Goal: Information Seeking & Learning: Understand process/instructions

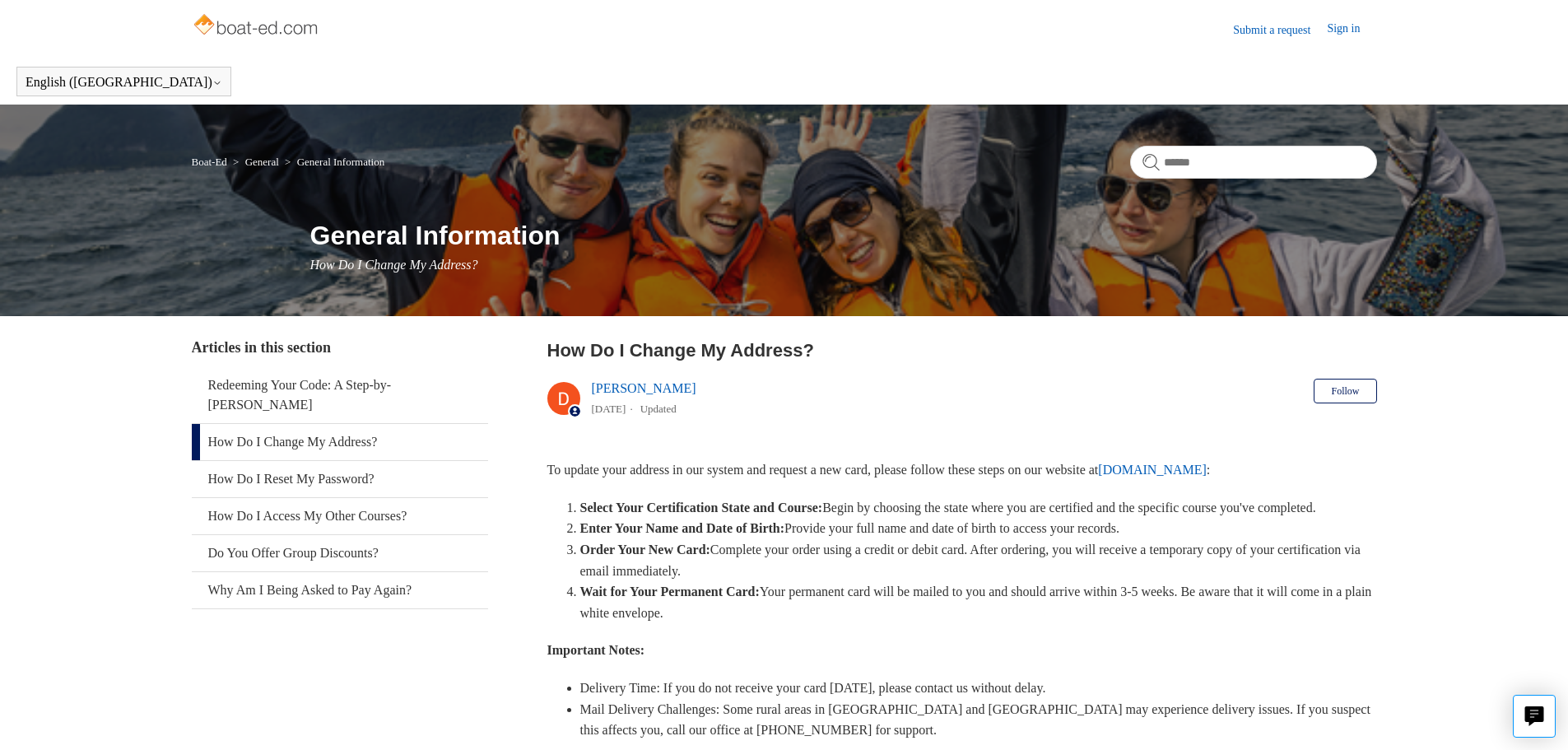
drag, startPoint x: 882, startPoint y: 506, endPoint x: 940, endPoint y: 520, distance: 59.7
click at [940, 519] on li "Select Your Certification State and Course: Begin by choosing the state where y…" at bounding box center [978, 508] width 797 height 21
click at [940, 519] on li "Select Your Certification State and Course: Begin by choosing the state where y…" at bounding box center [978, 508] width 797 height 21
drag, startPoint x: 953, startPoint y: 527, endPoint x: 960, endPoint y: 501, distance: 26.9
click at [960, 501] on li "Select Your Certification State and Course: Begin by choosing the state where y…" at bounding box center [978, 508] width 797 height 21
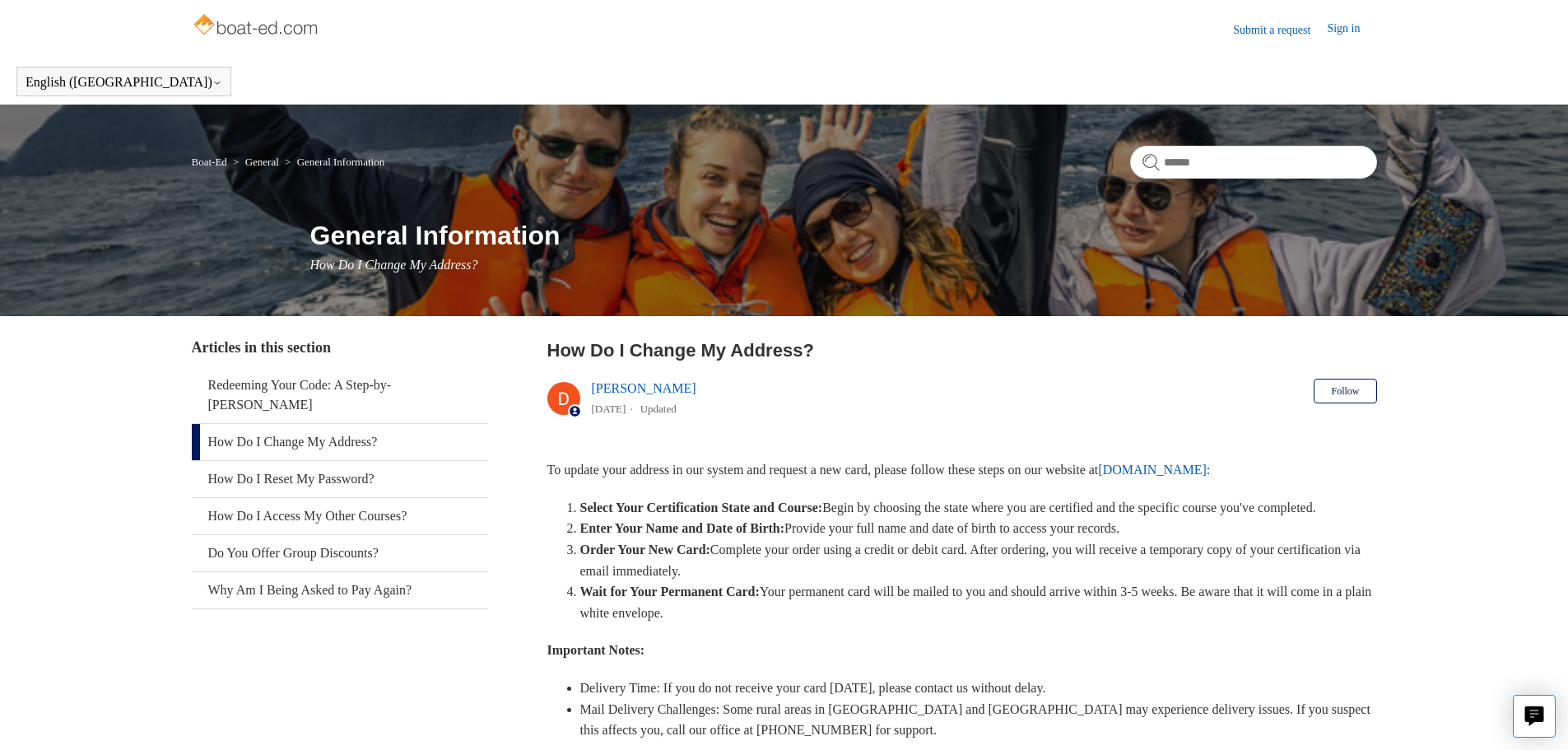
click at [960, 501] on li "Select Your Certification State and Course: Begin by choosing the state where y…" at bounding box center [978, 508] width 797 height 21
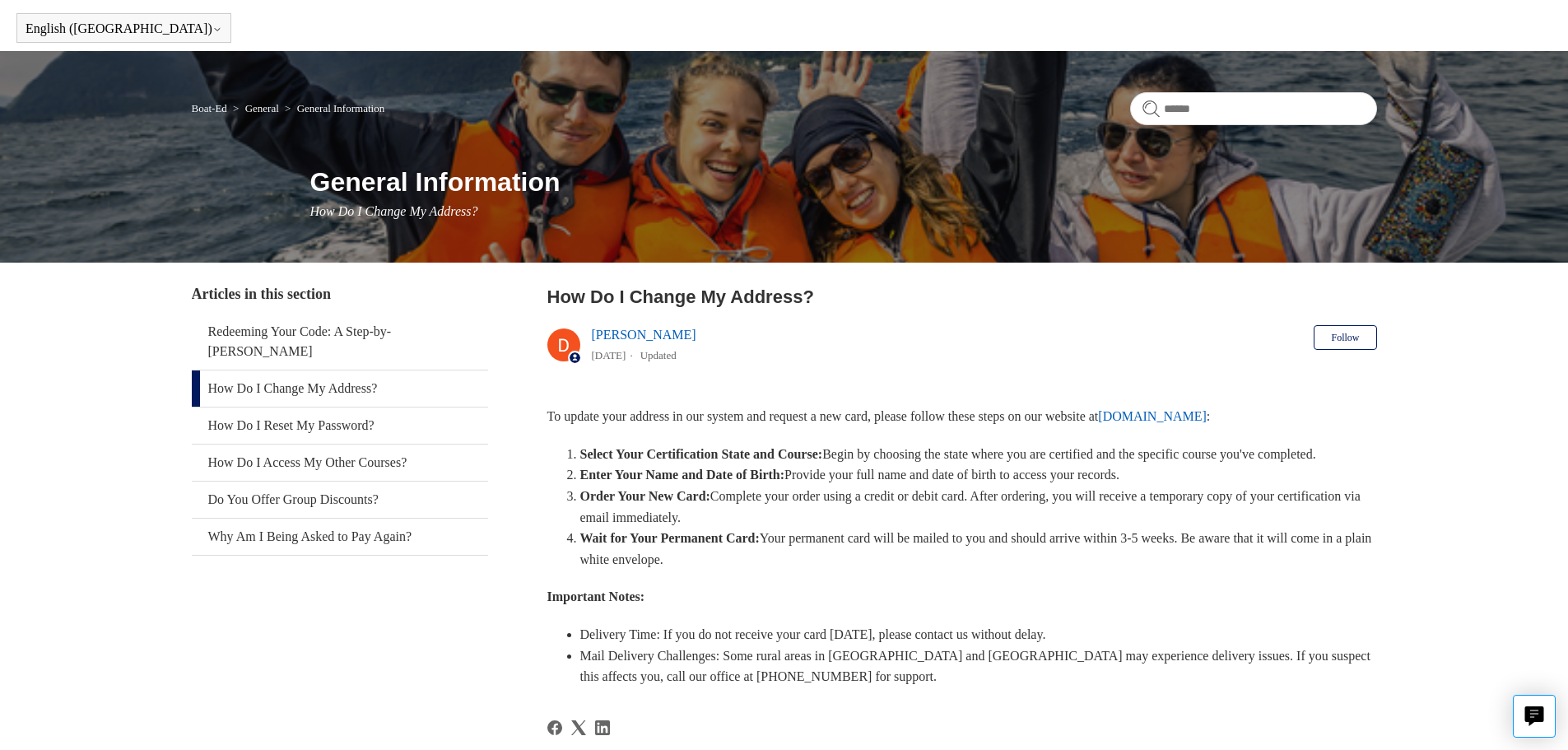
scroll to position [83, 0]
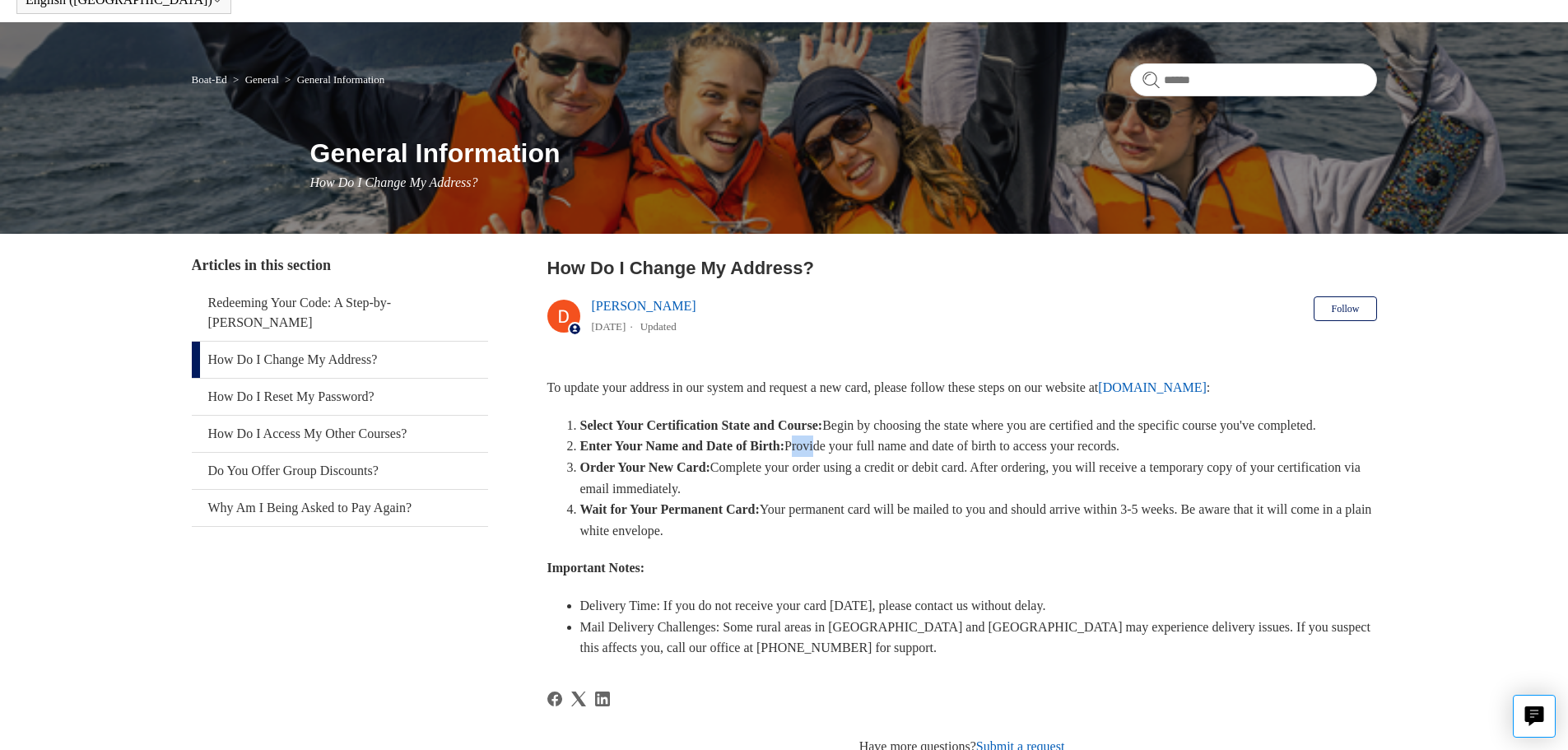
drag, startPoint x: 836, startPoint y: 467, endPoint x: 950, endPoint y: 482, distance: 115.0
click at [940, 478] on ol "Select Your Certification State and Course: Begin by choosing the state where y…" at bounding box center [970, 478] width 813 height 127
click at [950, 482] on li "Order Your New Card: Complete your order using a credit or debit card. After or…" at bounding box center [978, 477] width 797 height 42
drag, startPoint x: 882, startPoint y: 502, endPoint x: 797, endPoint y: 491, distance: 85.7
click at [802, 492] on li "Order Your New Card: Complete your order using a credit or debit card. After or…" at bounding box center [978, 477] width 797 height 42
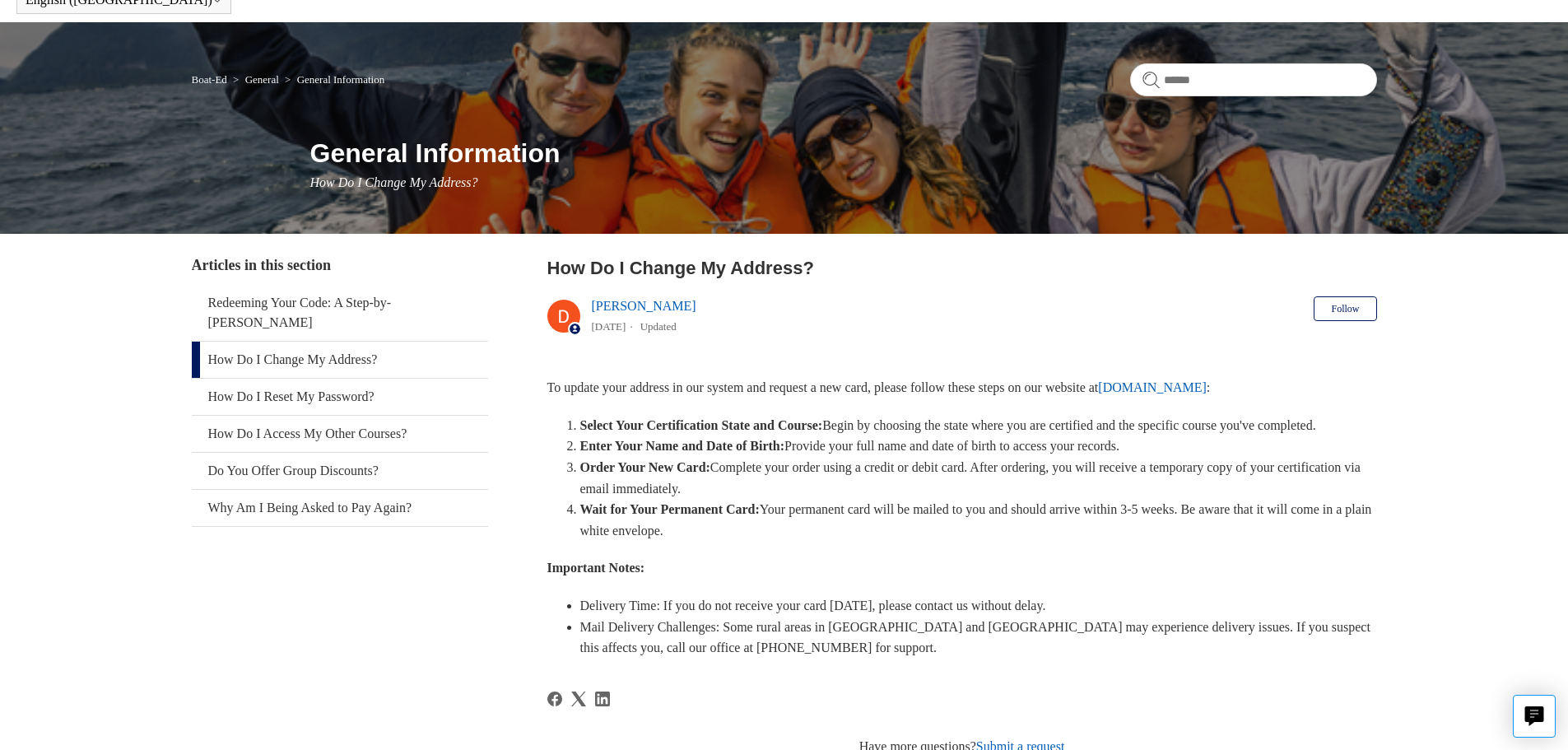
click at [791, 490] on li "Order Your New Card: Complete your order using a credit or debit card. After or…" at bounding box center [978, 477] width 797 height 42
drag, startPoint x: 739, startPoint y: 488, endPoint x: 823, endPoint y: 512, distance: 87.4
click at [823, 498] on li "Order Your New Card: Complete your order using a credit or debit card. After or…" at bounding box center [978, 477] width 797 height 42
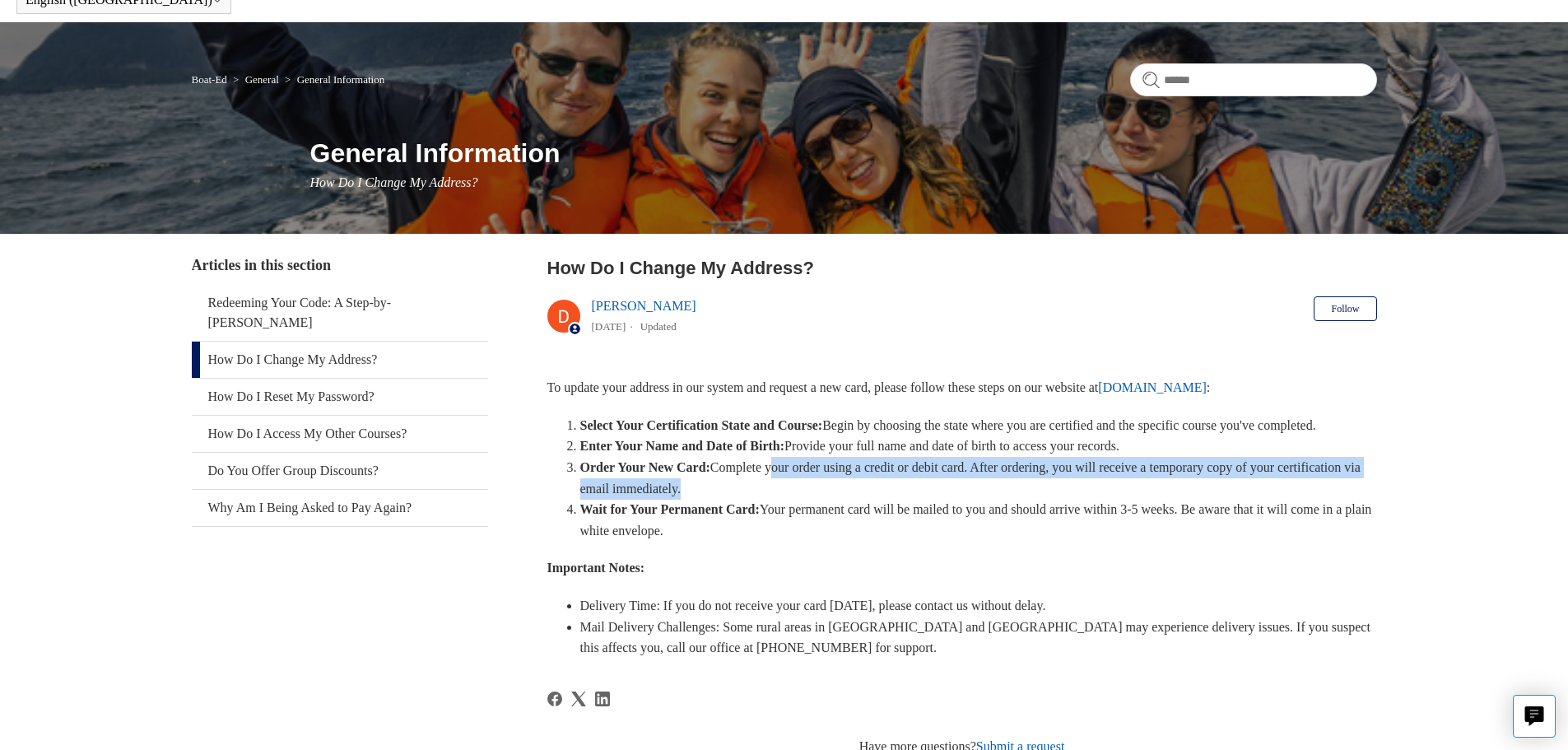
drag, startPoint x: 823, startPoint y: 512, endPoint x: 805, endPoint y: 485, distance: 32.4
click at [805, 485] on li "Order Your New Card: Complete your order using a credit or debit card. After or…" at bounding box center [978, 477] width 797 height 42
click at [871, 498] on li "Order Your New Card: Complete your order using a credit or debit card. After or…" at bounding box center [978, 477] width 797 height 42
click at [877, 498] on li "Order Your New Card: Complete your order using a credit or debit card. After or…" at bounding box center [978, 477] width 797 height 42
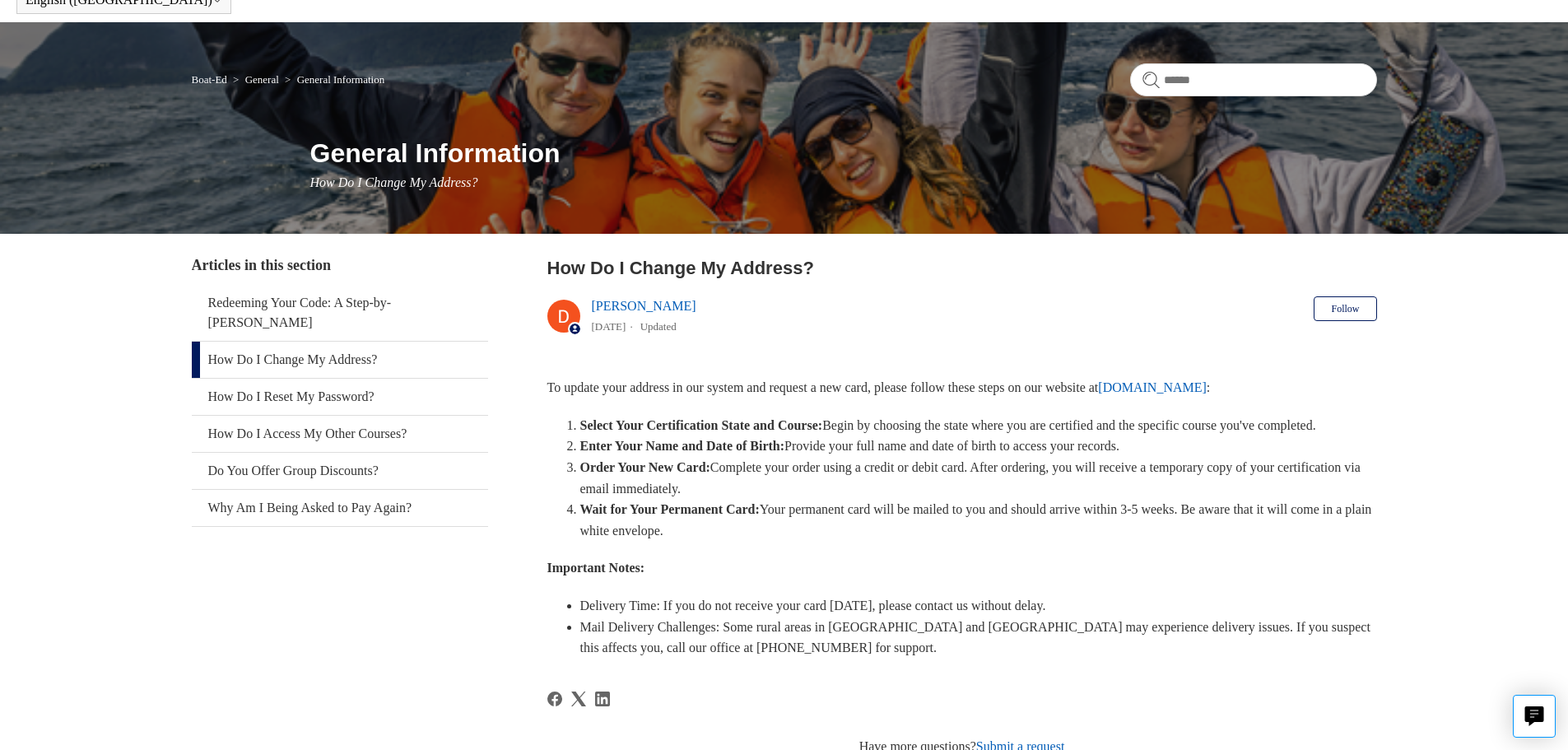
click at [879, 496] on li "Order Your New Card: Complete your order using a credit or debit card. After or…" at bounding box center [978, 477] width 797 height 42
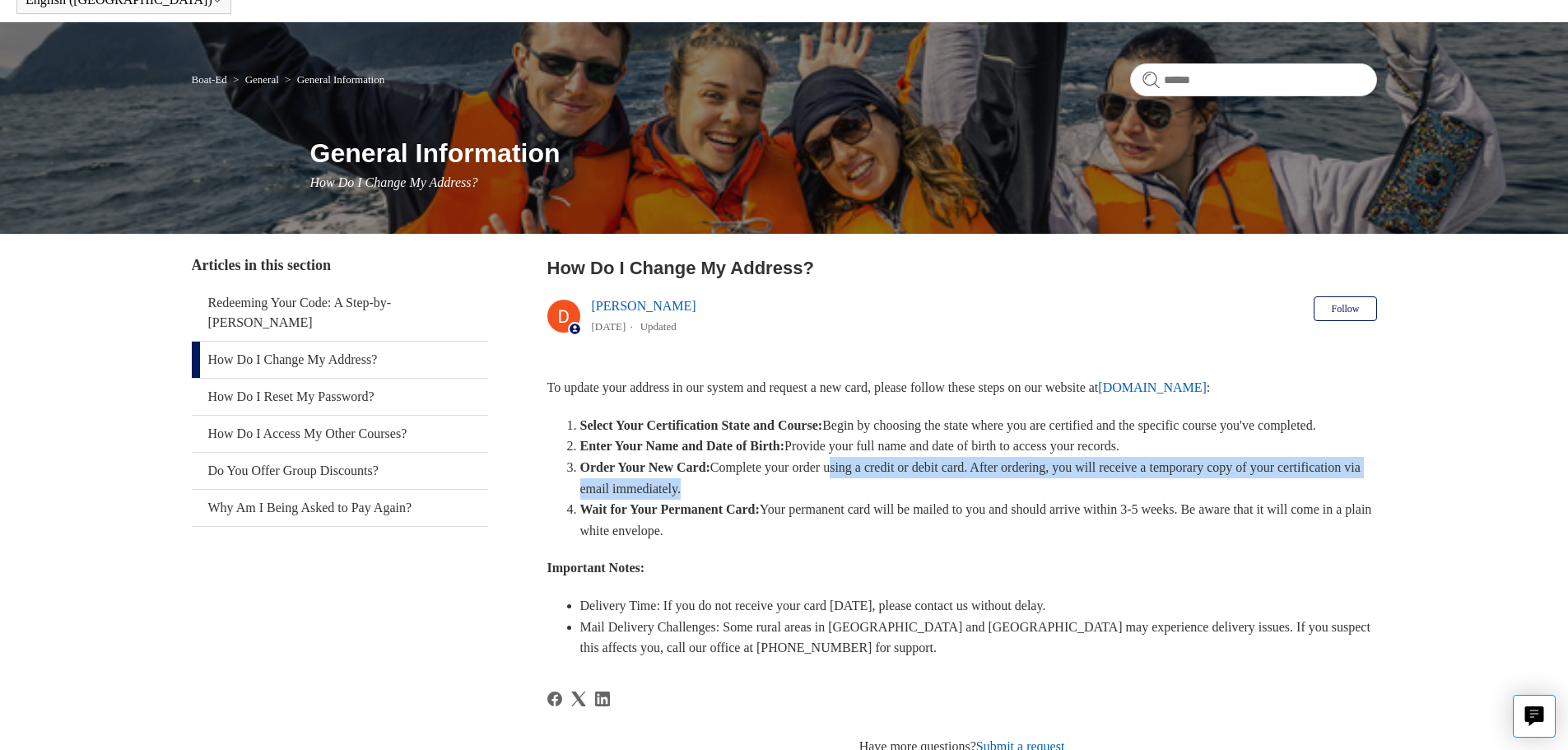
drag, startPoint x: 879, startPoint y: 496, endPoint x: 900, endPoint y: 515, distance: 28.3
click at [900, 498] on li "Order Your New Card: Complete your order using a credit or debit card. After or…" at bounding box center [978, 477] width 797 height 42
drag, startPoint x: 900, startPoint y: 515, endPoint x: 876, endPoint y: 488, distance: 36.1
click at [876, 488] on li "Order Your New Card: Complete your order using a credit or debit card. After or…" at bounding box center [978, 477] width 797 height 42
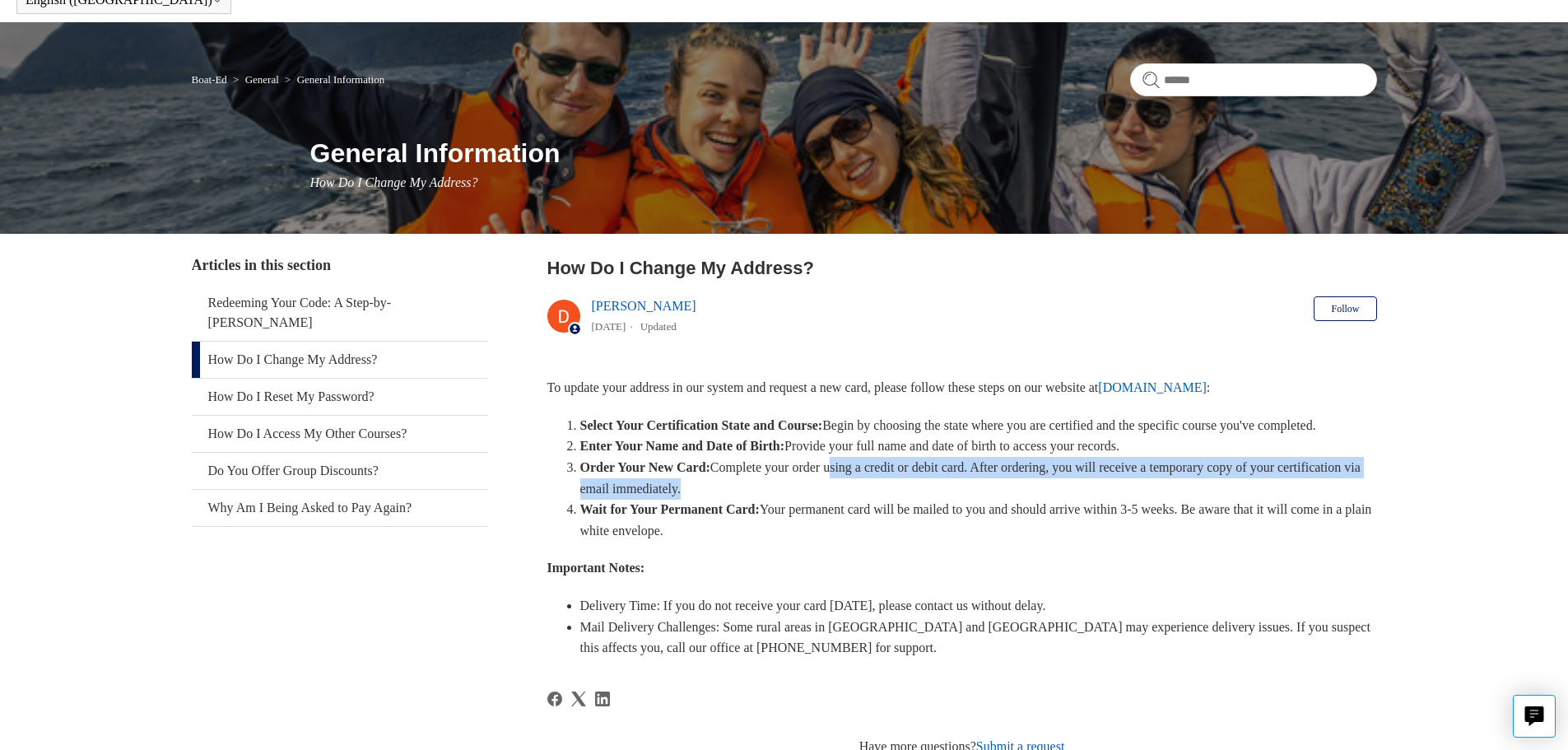
click at [876, 488] on li "Order Your New Card: Complete your order using a credit or debit card. After or…" at bounding box center [978, 477] width 797 height 42
drag, startPoint x: 876, startPoint y: 488, endPoint x: 882, endPoint y: 515, distance: 27.7
click at [882, 498] on li "Order Your New Card: Complete your order using a credit or debit card. After or…" at bounding box center [978, 477] width 797 height 42
drag, startPoint x: 882, startPoint y: 515, endPoint x: 816, endPoint y: 497, distance: 68.4
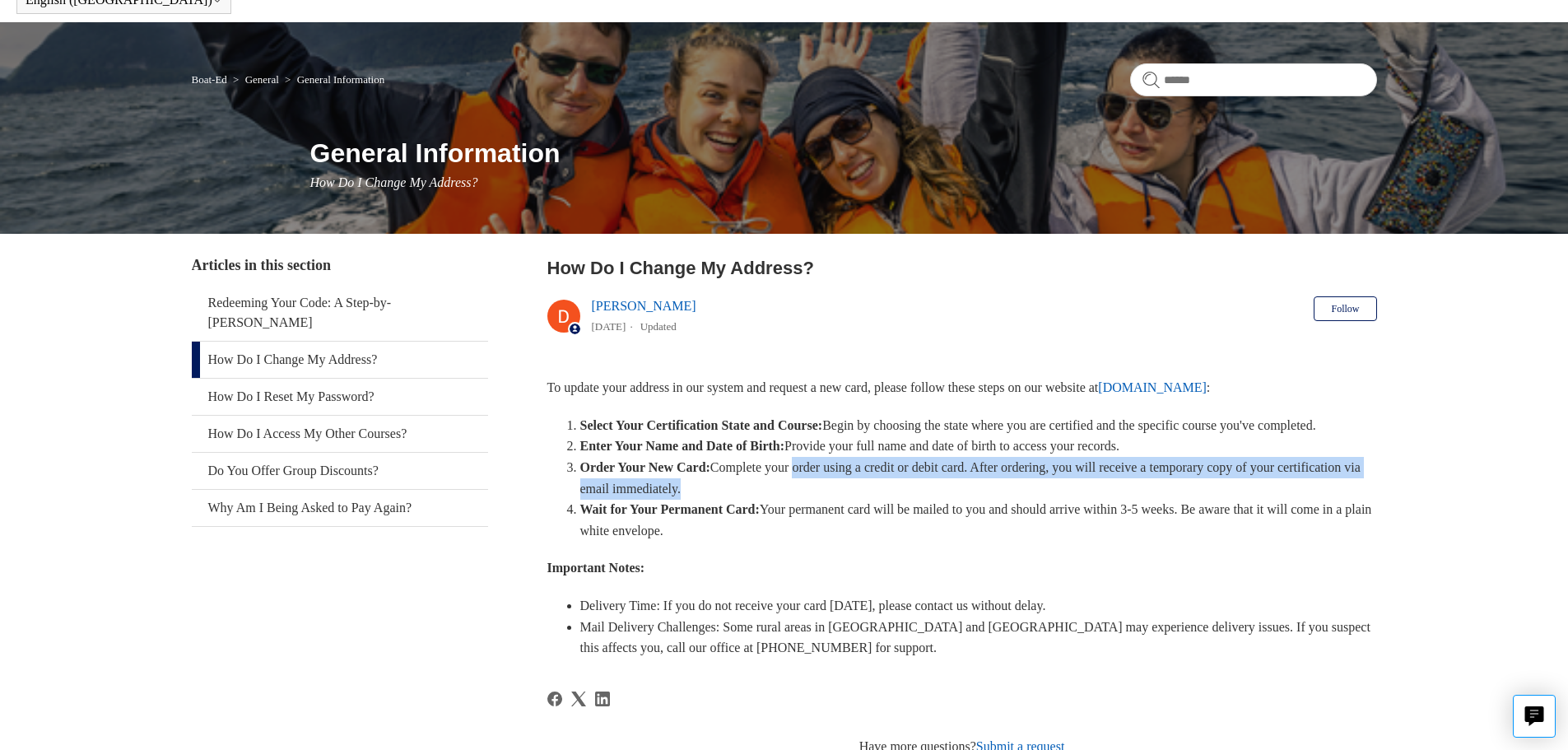
click at [817, 497] on li "Order Your New Card: Complete your order using a credit or debit card. After or…" at bounding box center [978, 477] width 797 height 42
click at [816, 497] on li "Order Your New Card: Complete your order using a credit or debit card. After or…" at bounding box center [978, 477] width 797 height 42
drag, startPoint x: 811, startPoint y: 511, endPoint x: 735, endPoint y: 490, distance: 78.8
click at [735, 490] on li "Order Your New Card: Complete your order using a credit or debit card. After or…" at bounding box center [978, 477] width 797 height 42
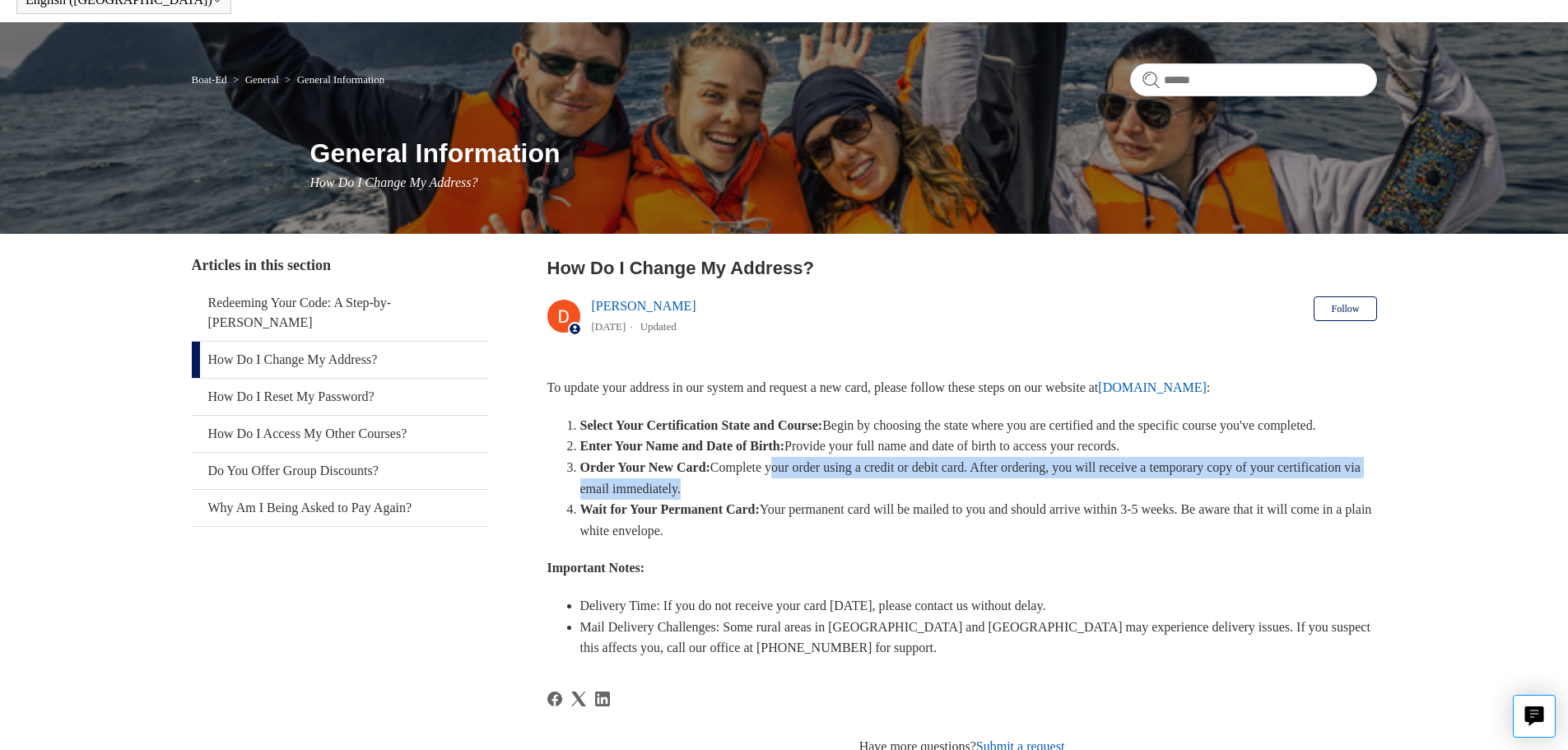
drag, startPoint x: 791, startPoint y: 527, endPoint x: 889, endPoint y: 554, distance: 101.7
click at [888, 540] on li "Wait for Your Permanent Card: Your permanent card will be mailed to you and sho…" at bounding box center [978, 519] width 797 height 42
click at [892, 540] on li "Wait for Your Permanent Card: Your permanent card will be mailed to you and sho…" at bounding box center [978, 519] width 797 height 42
click at [892, 534] on li "Wait for Your Permanent Card: Your permanent card will be mailed to you and sho…" at bounding box center [978, 519] width 797 height 42
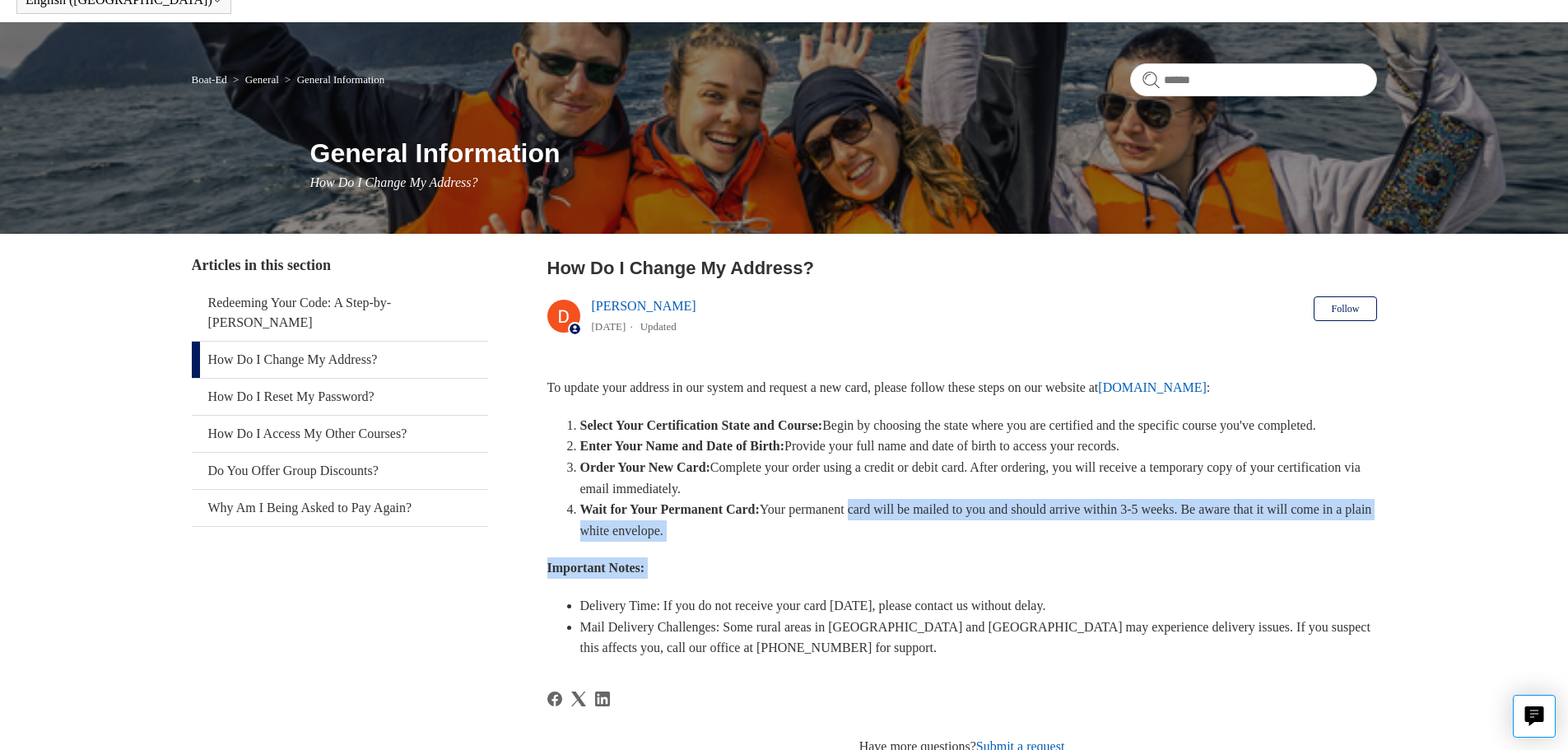
click at [948, 562] on div "To update your address in our system and request a new card, please follow thes…" at bounding box center [963, 517] width 830 height 281
drag, startPoint x: 948, startPoint y: 562, endPoint x: 952, endPoint y: 540, distance: 22.4
click at [952, 540] on div "To update your address in our system and request a new card, please follow thes…" at bounding box center [963, 517] width 830 height 281
click at [952, 540] on li "Wait for Your Permanent Card: Your permanent card will be mailed to you and sho…" at bounding box center [978, 519] width 797 height 42
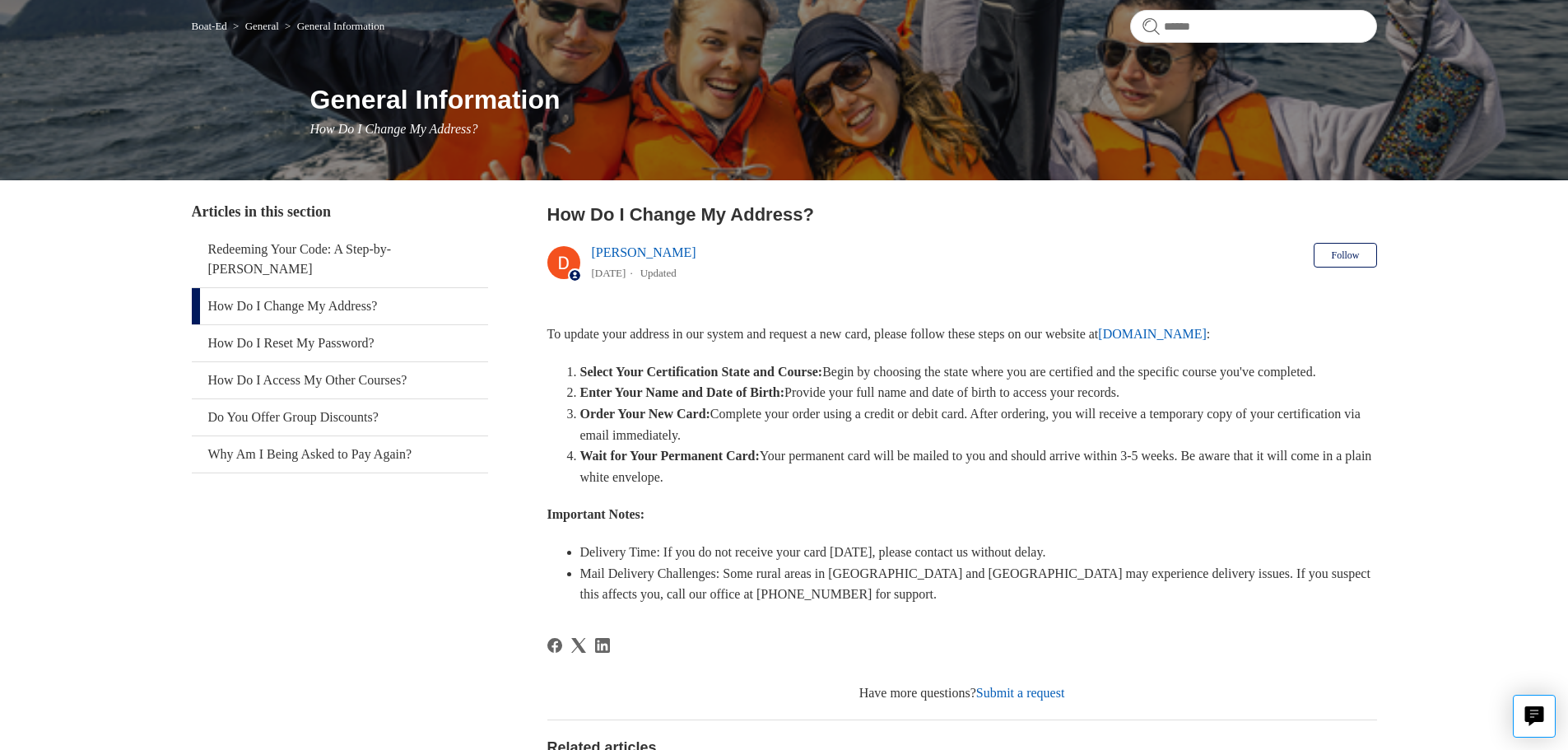
scroll to position [164, 0]
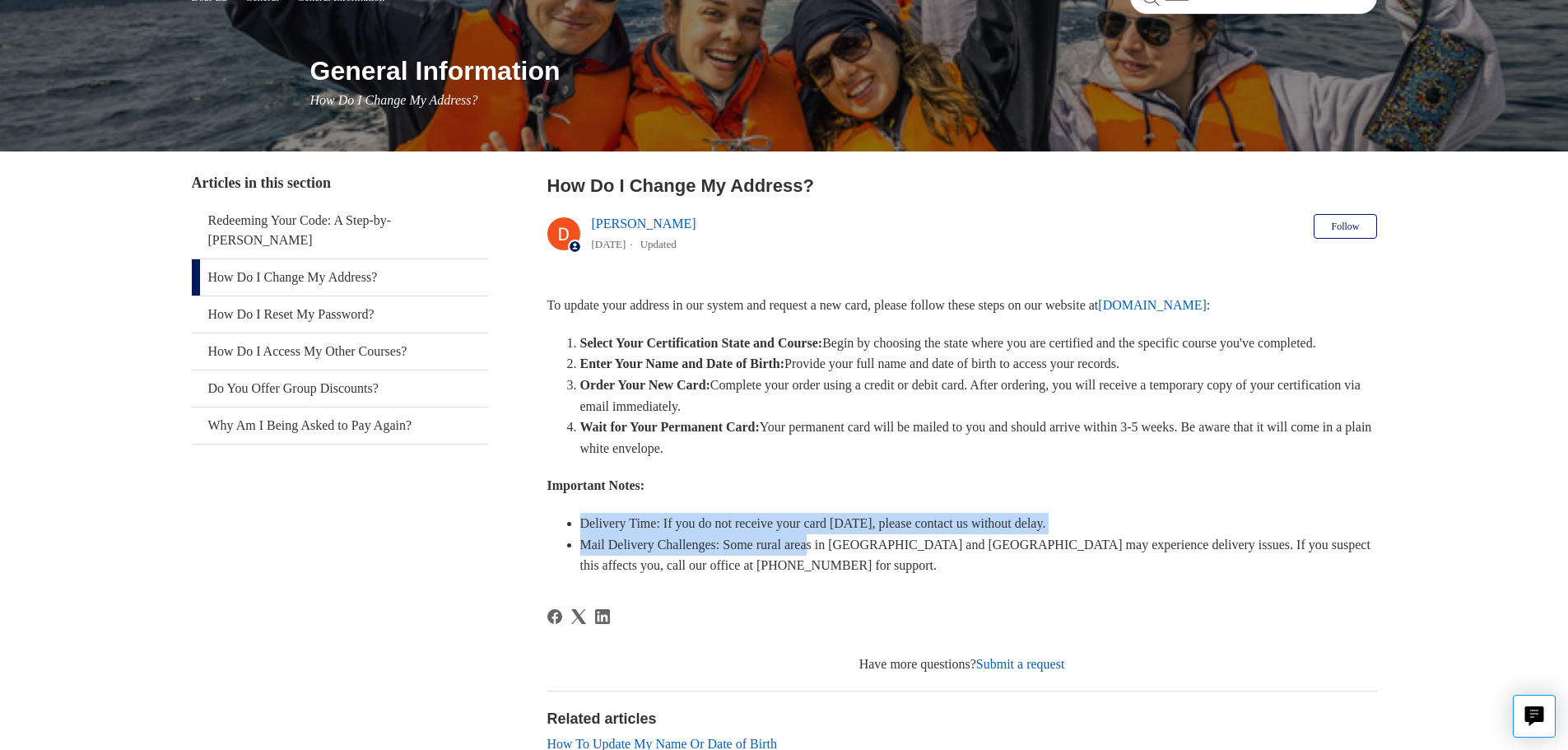
drag, startPoint x: 767, startPoint y: 566, endPoint x: 823, endPoint y: 574, distance: 56.6
click at [823, 574] on ul "Delivery Time: If you do not receive your card [DATE], please contact us withou…" at bounding box center [970, 544] width 813 height 63
click at [823, 574] on li "Mail Delivery Challenges: Some rural areas in [GEOGRAPHIC_DATA] and [GEOGRAPHIC…" at bounding box center [978, 554] width 797 height 42
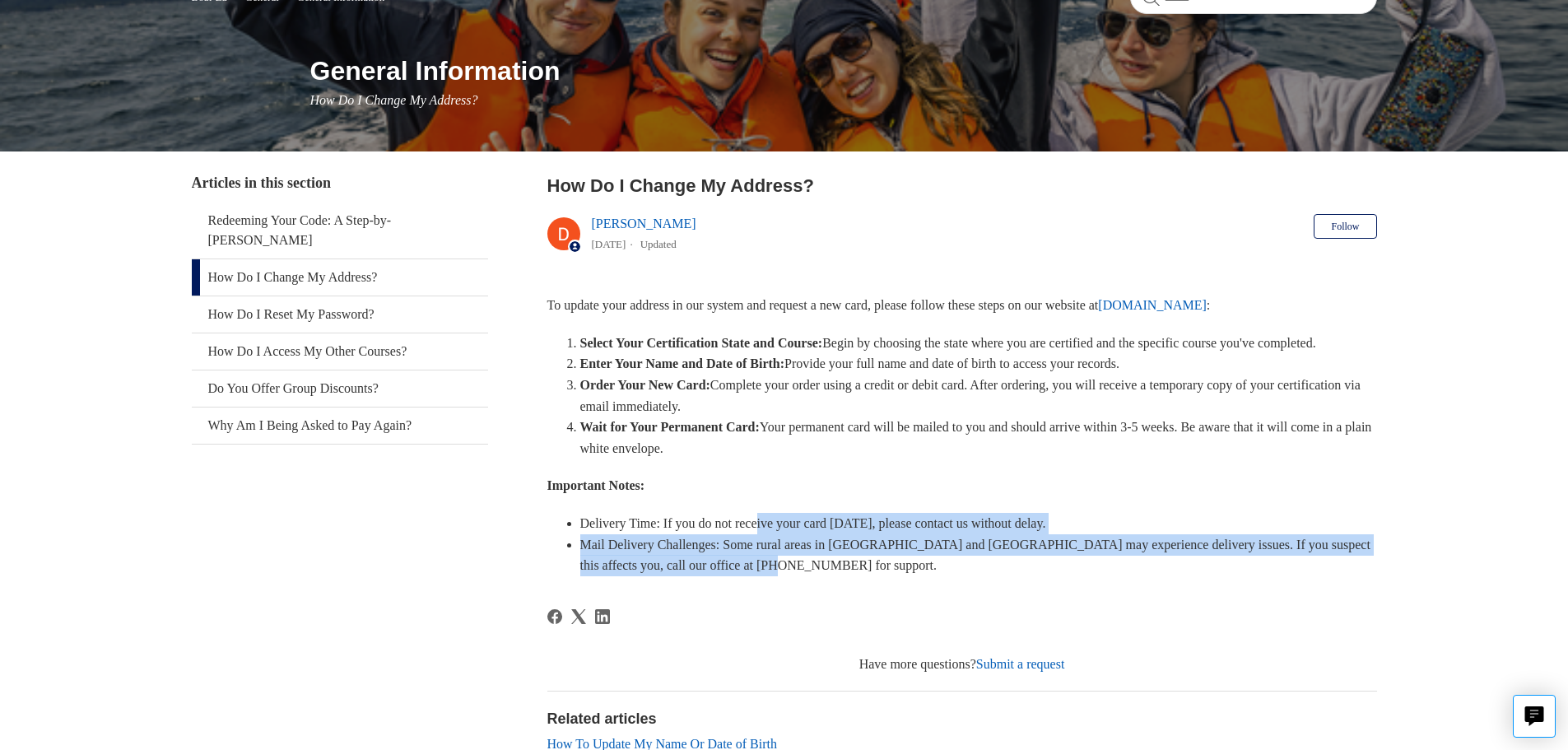
drag, startPoint x: 803, startPoint y: 588, endPoint x: 769, endPoint y: 551, distance: 50.2
click at [769, 551] on ul "Delivery Time: If you do not receive your card [DATE], please contact us withou…" at bounding box center [970, 544] width 813 height 63
click at [769, 534] on li "Delivery Time: If you do not receive your card [DATE], please contact us withou…" at bounding box center [978, 523] width 797 height 21
drag, startPoint x: 769, startPoint y: 551, endPoint x: 817, endPoint y: 589, distance: 61.2
click at [815, 576] on ul "Delivery Time: If you do not receive your card [DATE], please contact us withou…" at bounding box center [970, 544] width 813 height 63
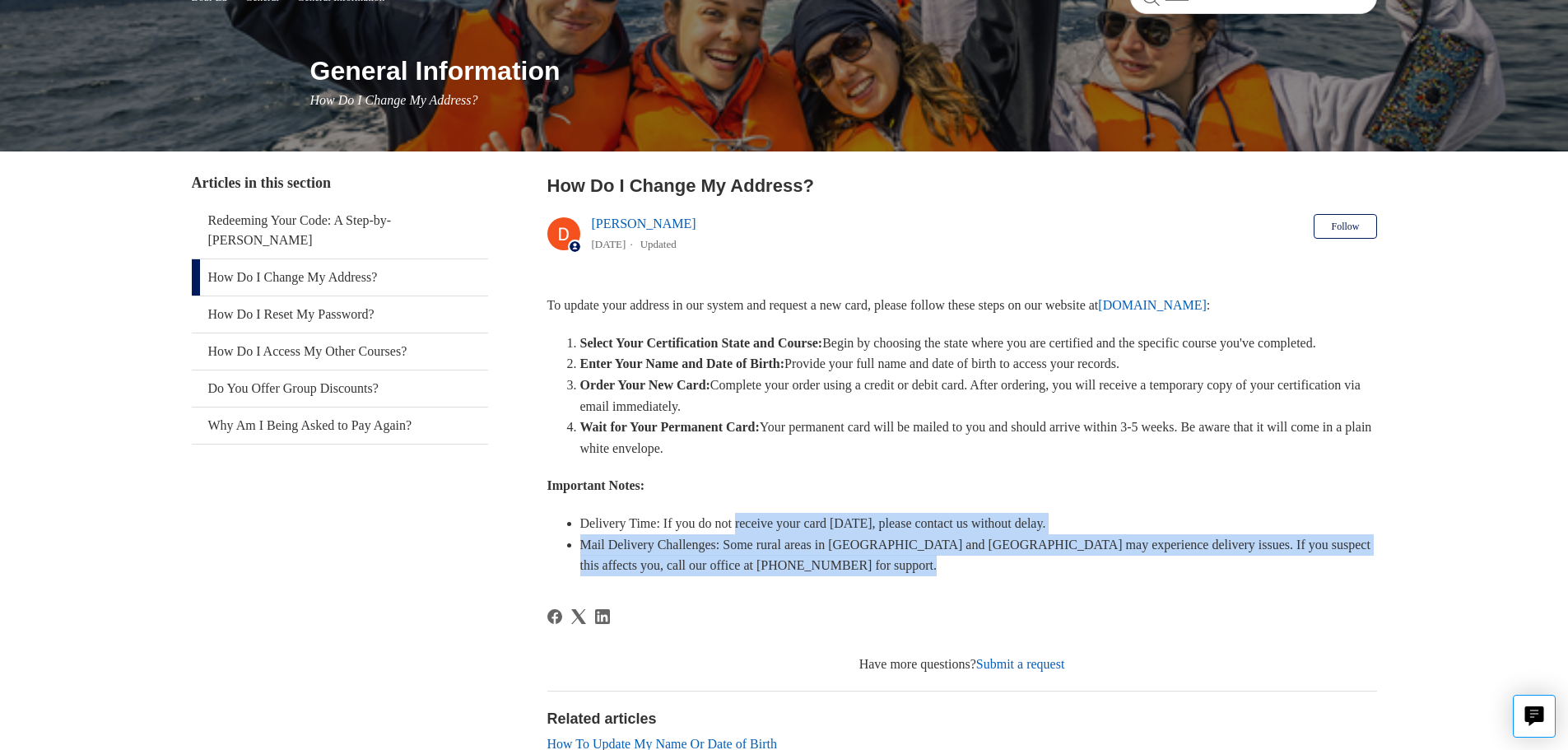
click at [817, 576] on li "Mail Delivery Challenges: Some rural areas in [GEOGRAPHIC_DATA] and [GEOGRAPHIC…" at bounding box center [978, 554] width 797 height 42
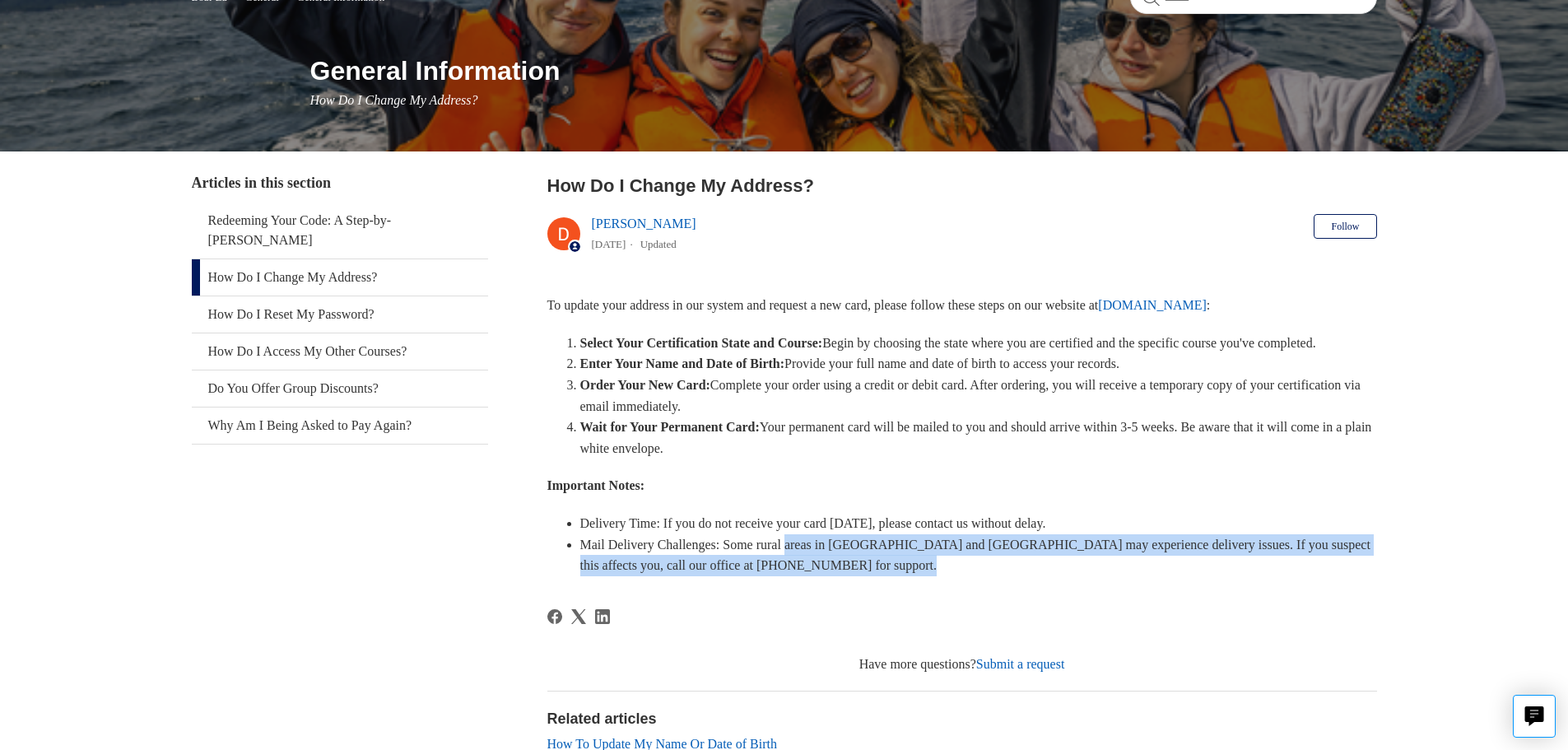
drag, startPoint x: 817, startPoint y: 589, endPoint x: 814, endPoint y: 560, distance: 29.2
click at [813, 562] on li "Mail Delivery Challenges: Some rural areas in [GEOGRAPHIC_DATA] and [GEOGRAPHIC…" at bounding box center [978, 554] width 797 height 42
click at [815, 559] on li "Mail Delivery Challenges: Some rural areas in [GEOGRAPHIC_DATA] and [GEOGRAPHIC…" at bounding box center [978, 554] width 797 height 42
drag, startPoint x: 815, startPoint y: 559, endPoint x: 862, endPoint y: 586, distance: 54.2
click at [862, 576] on li "Mail Delivery Challenges: Some rural areas in [GEOGRAPHIC_DATA] and [GEOGRAPHIC…" at bounding box center [978, 554] width 797 height 42
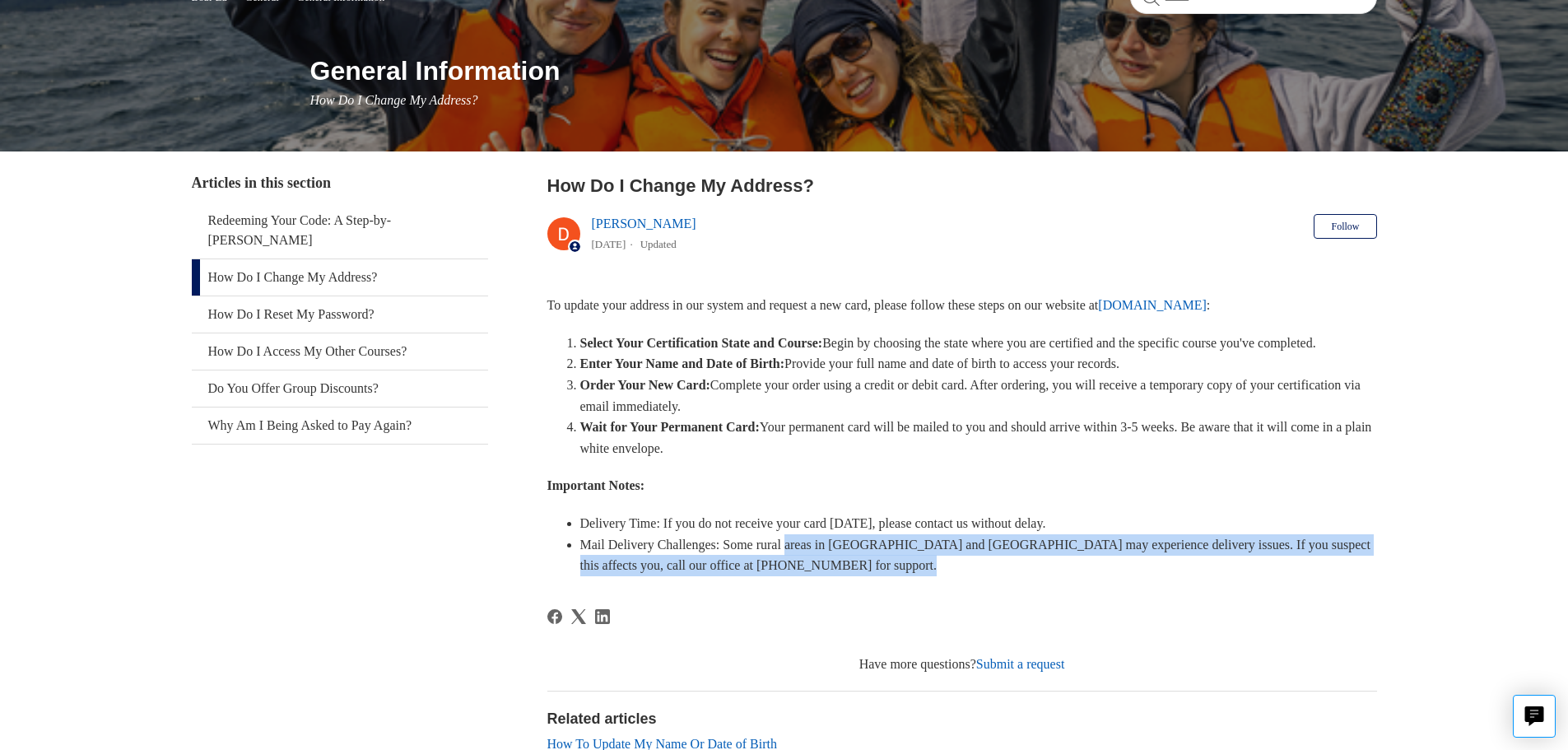
click at [862, 576] on li "Mail Delivery Challenges: Some rural areas in [GEOGRAPHIC_DATA] and [GEOGRAPHIC…" at bounding box center [978, 554] width 797 height 42
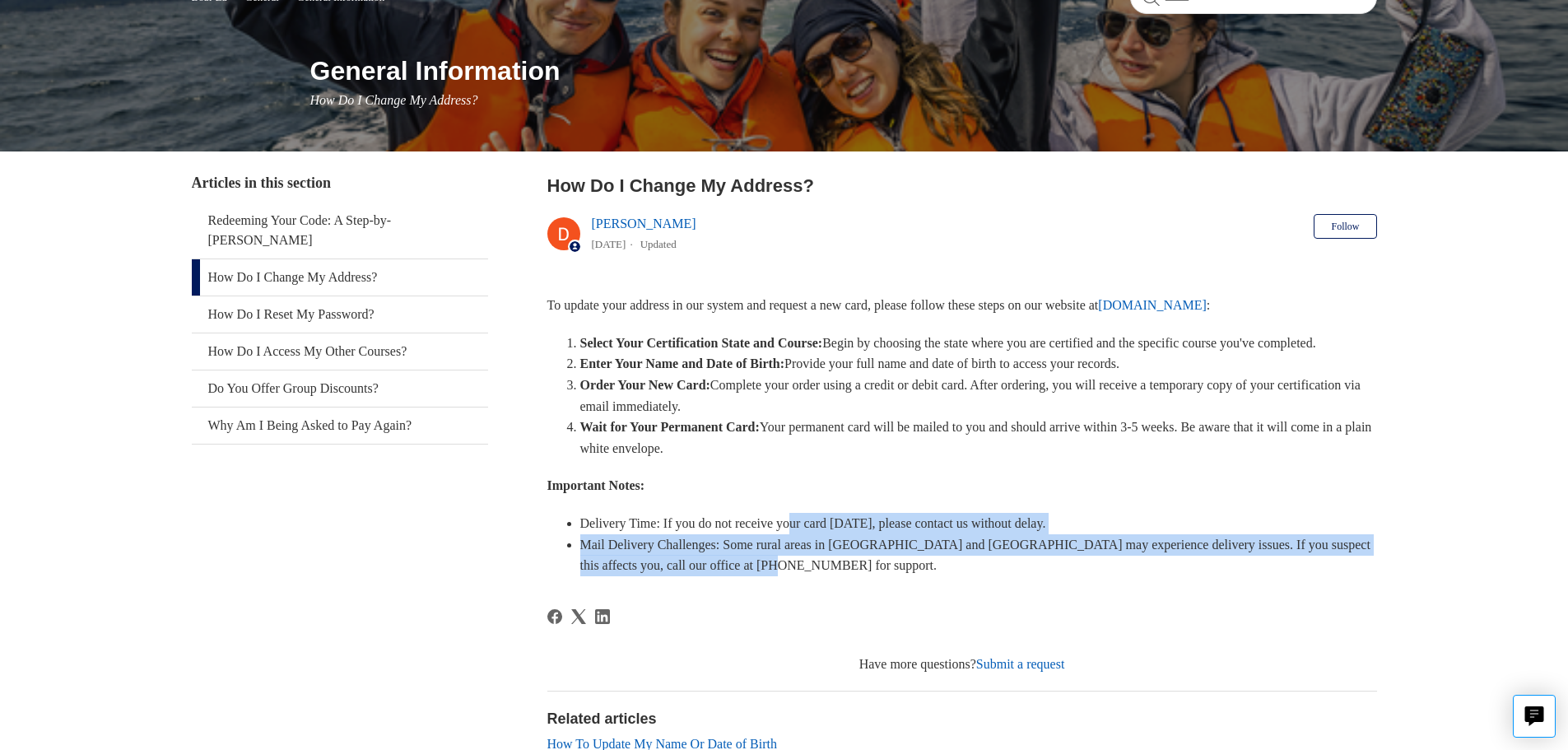
drag, startPoint x: 839, startPoint y: 567, endPoint x: 805, endPoint y: 536, distance: 46.0
click at [805, 536] on ul "Delivery Time: If you do not receive your card [DATE], please contact us withou…" at bounding box center [970, 544] width 813 height 63
click at [805, 534] on li "Delivery Time: If you do not receive your card [DATE], please contact us withou…" at bounding box center [978, 523] width 797 height 21
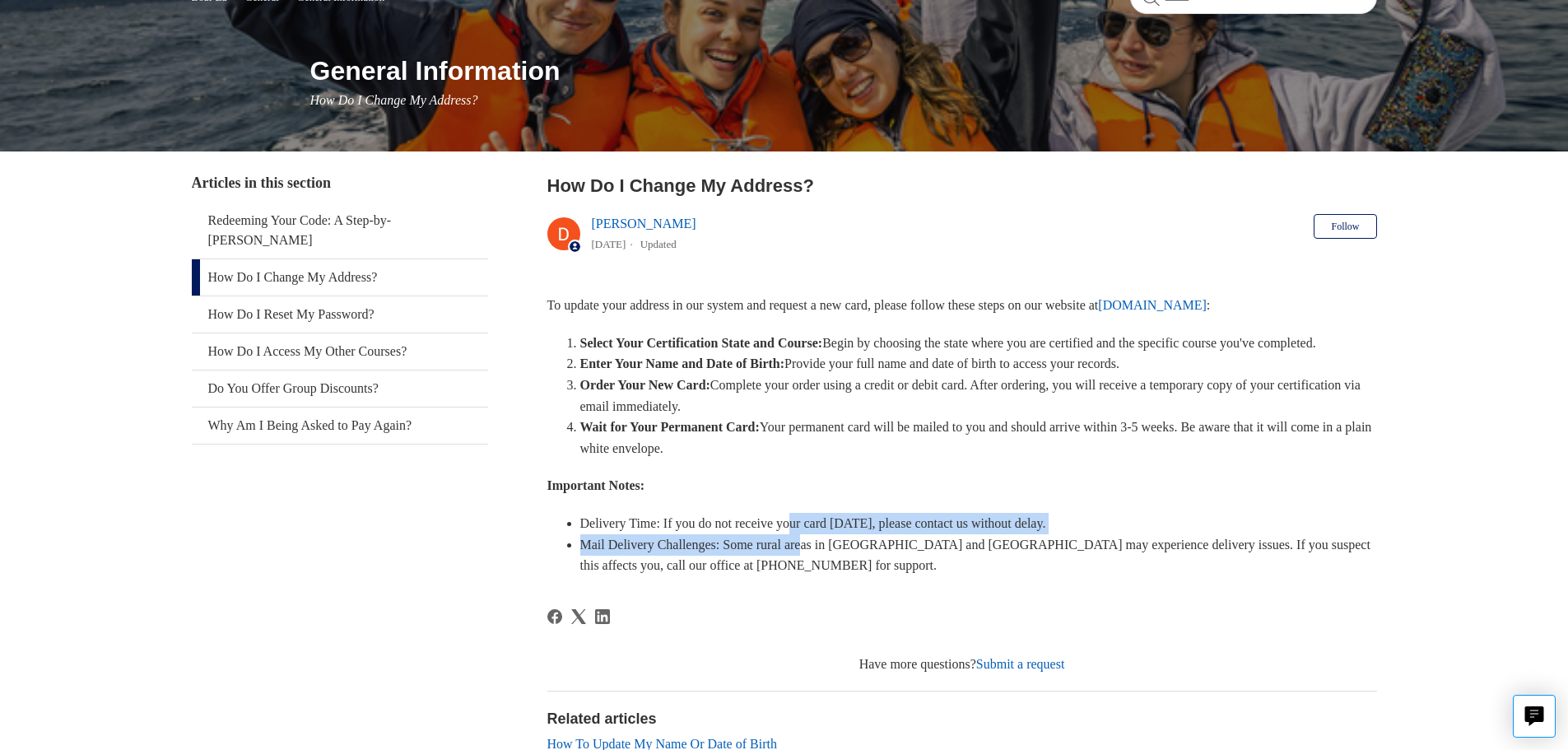
drag, startPoint x: 818, startPoint y: 563, endPoint x: 819, endPoint y: 573, distance: 10.0
click at [819, 573] on ul "Delivery Time: If you do not receive your card [DATE], please contact us withou…" at bounding box center [970, 544] width 813 height 63
click at [819, 573] on li "Mail Delivery Challenges: Some rural areas in [GEOGRAPHIC_DATA] and [GEOGRAPHIC…" at bounding box center [978, 554] width 797 height 42
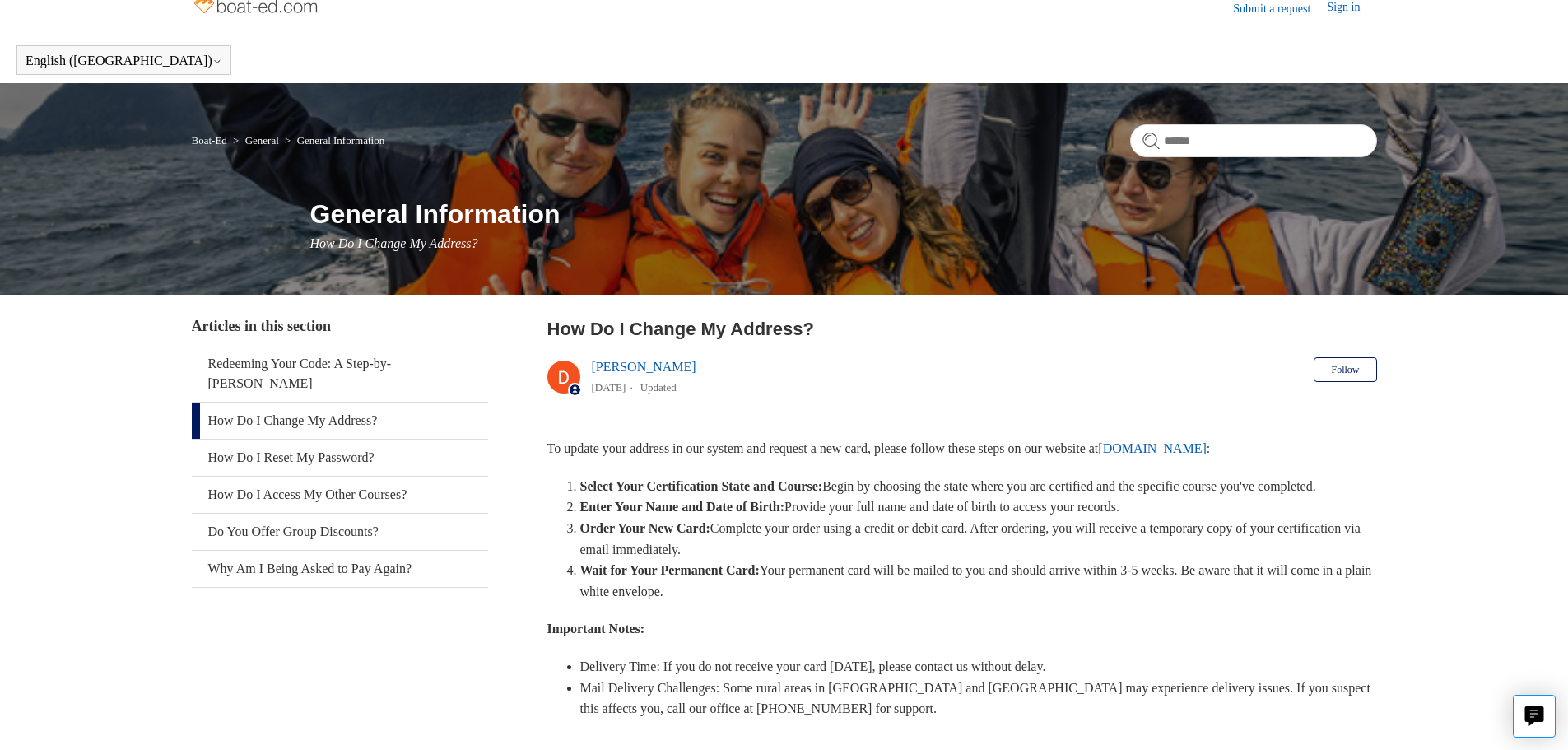
scroll to position [0, 0]
